Goal: Book appointment/travel/reservation

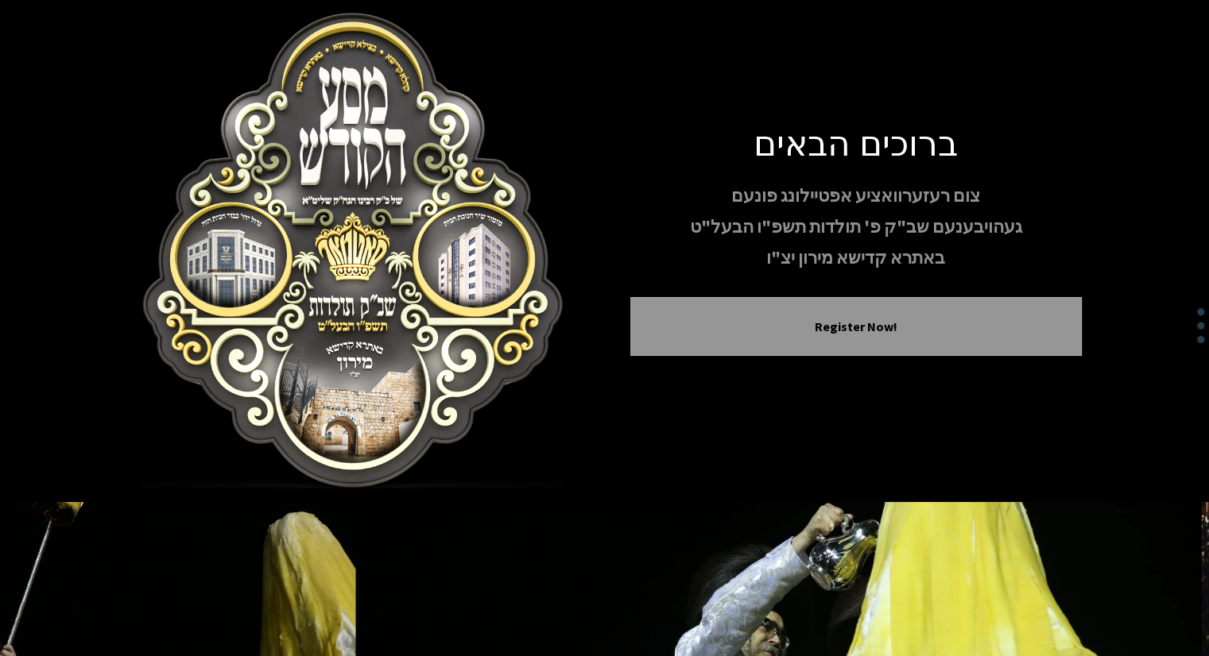
click at [935, 331] on button "Register Now!" at bounding box center [856, 326] width 412 height 19
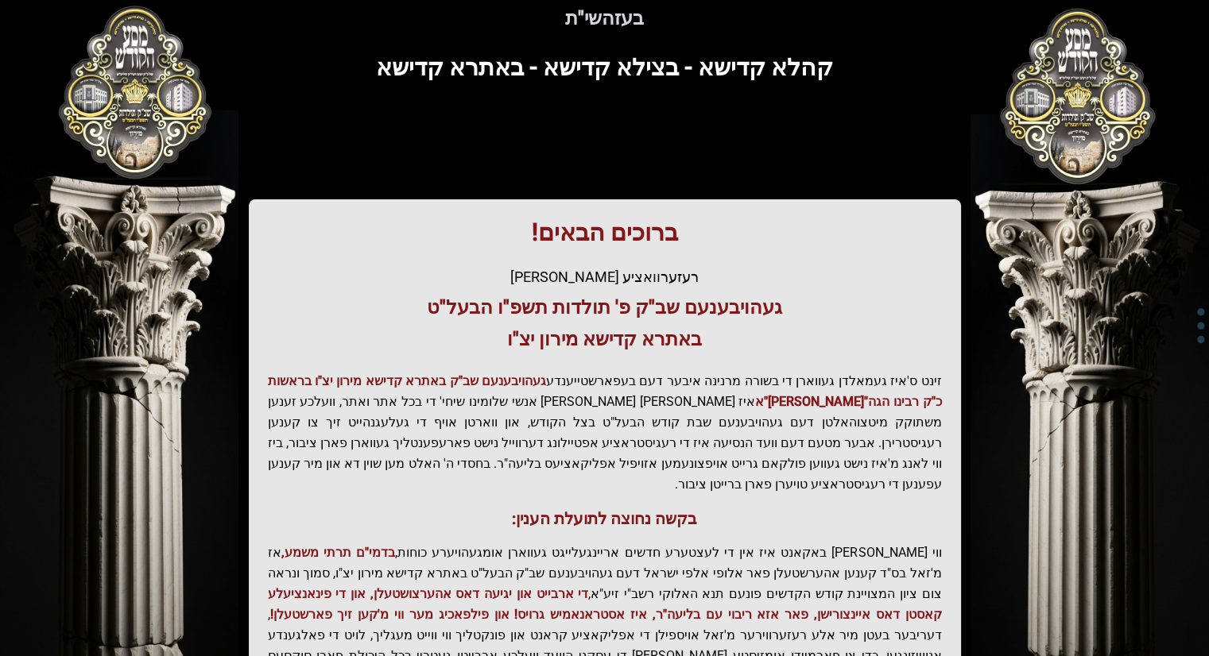
scroll to position [264, 0]
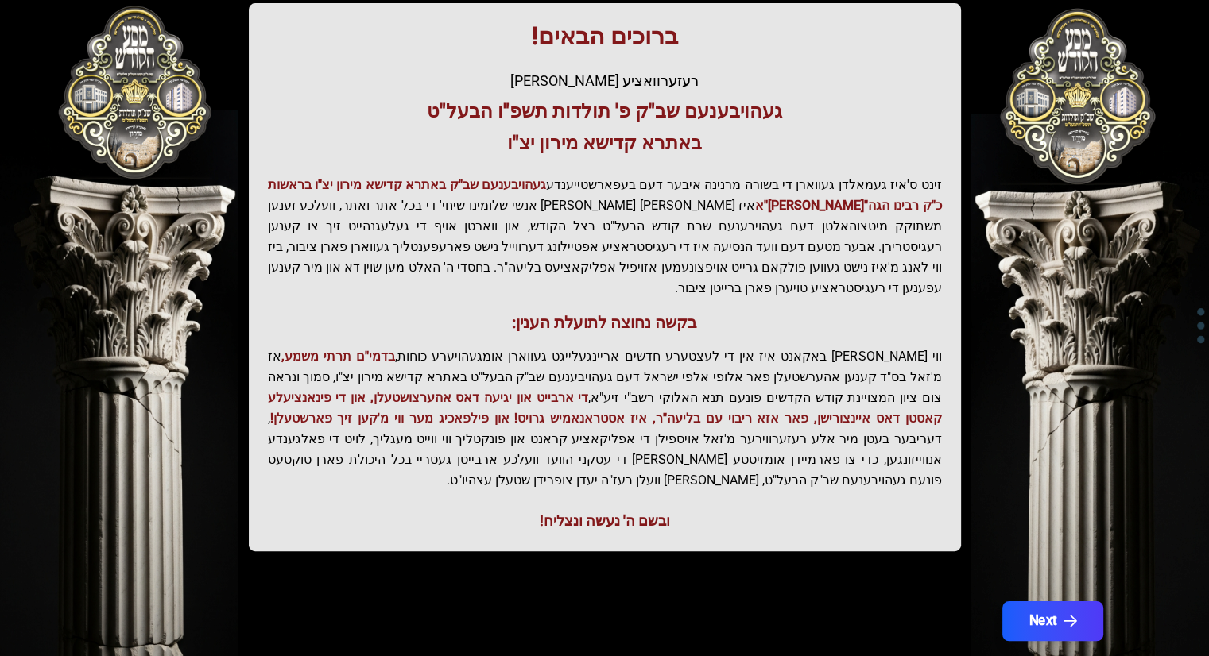
click at [1055, 602] on button "Next" at bounding box center [1051, 622] width 101 height 40
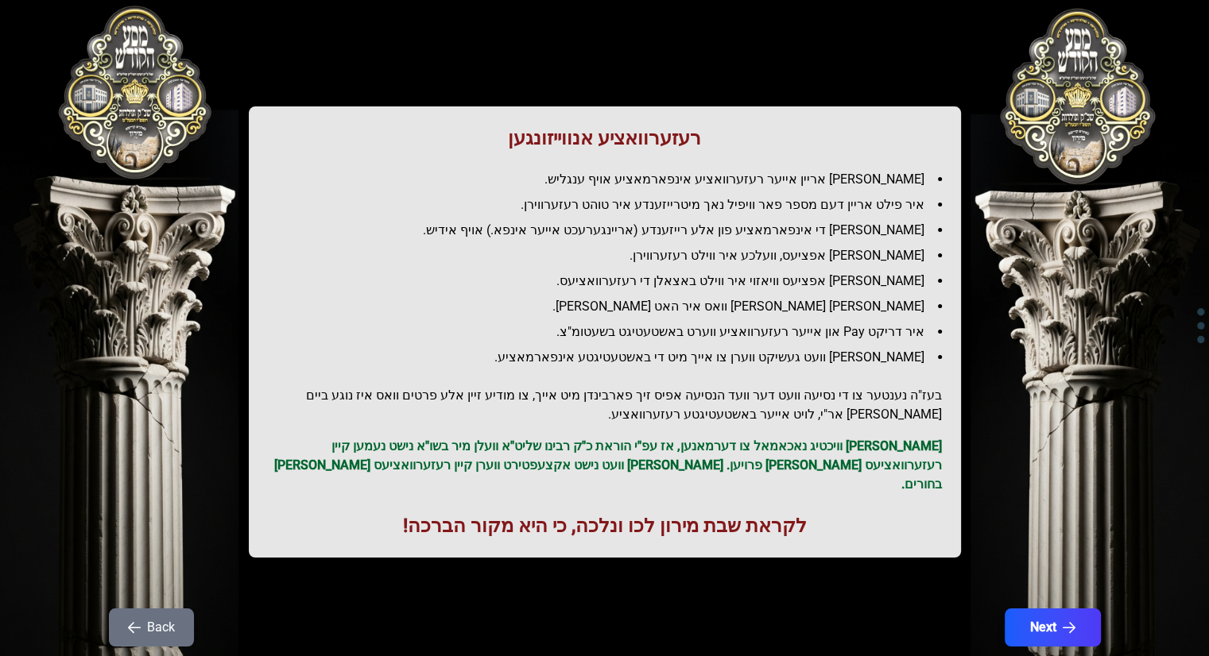
scroll to position [113, 0]
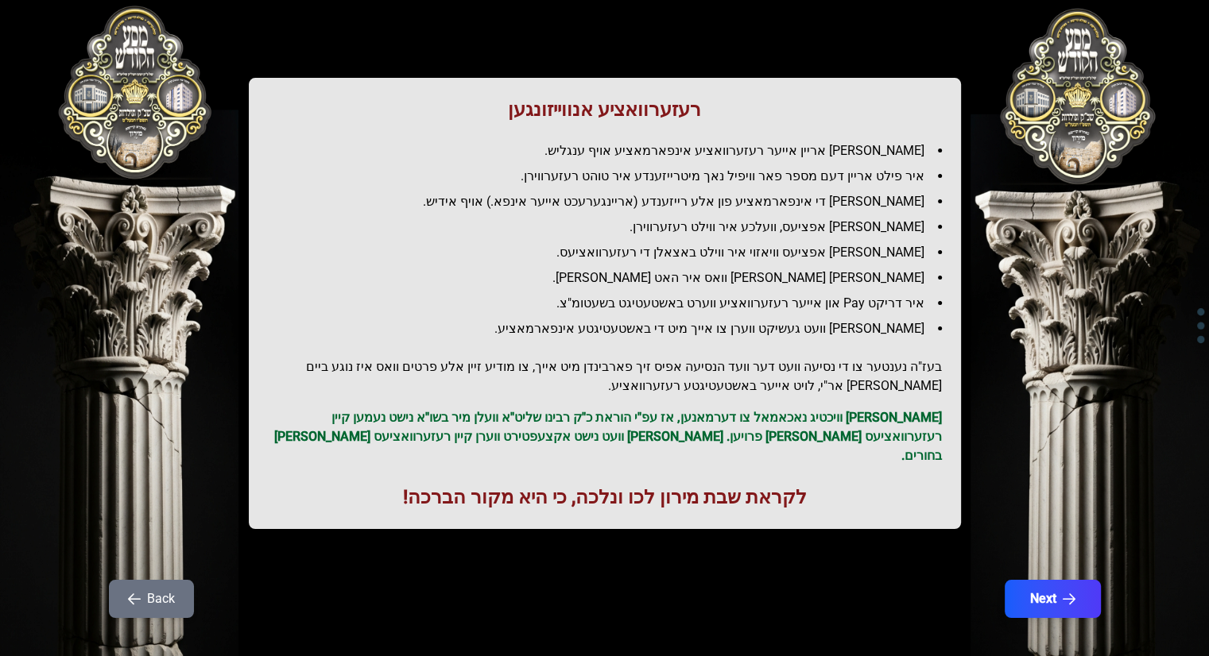
click at [1063, 580] on button "Next" at bounding box center [1053, 599] width 96 height 38
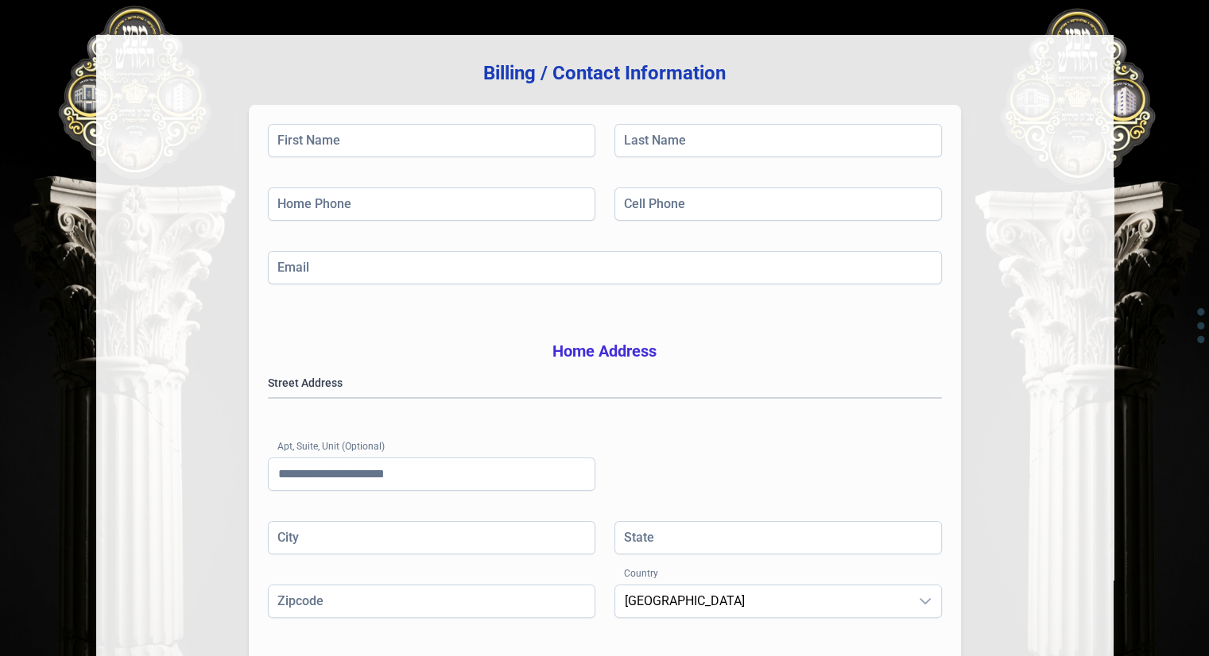
scroll to position [0, 0]
